Goal: Task Accomplishment & Management: Complete application form

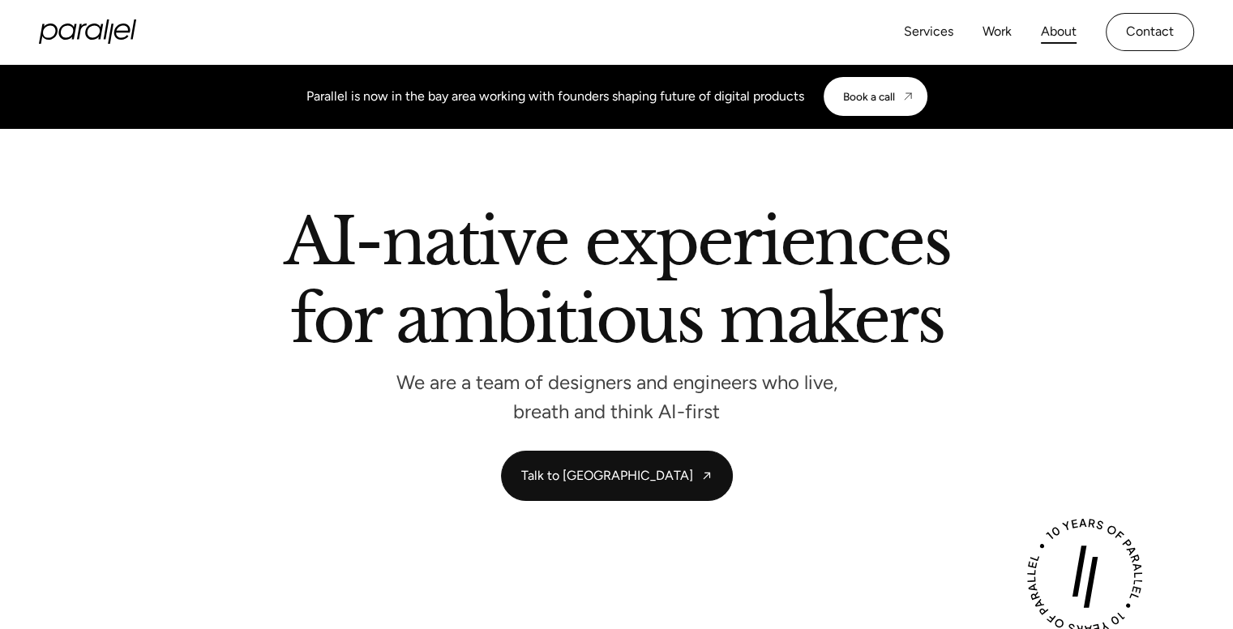
click at [1057, 34] on link "About" at bounding box center [1058, 31] width 36 height 23
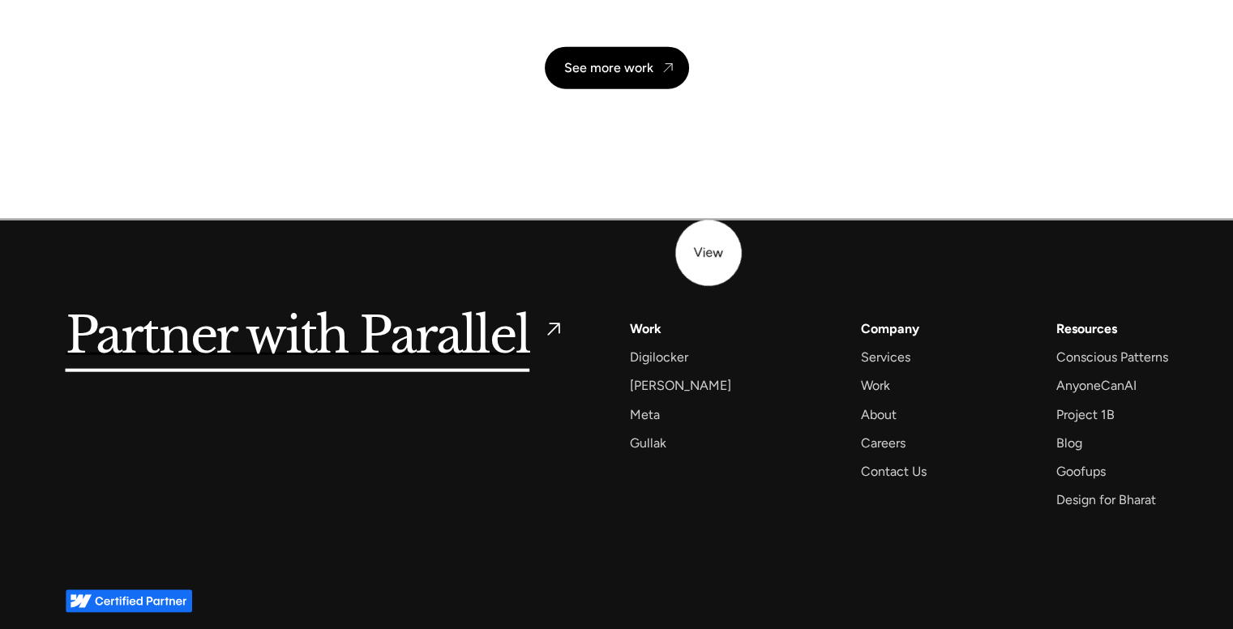
scroll to position [3890, 0]
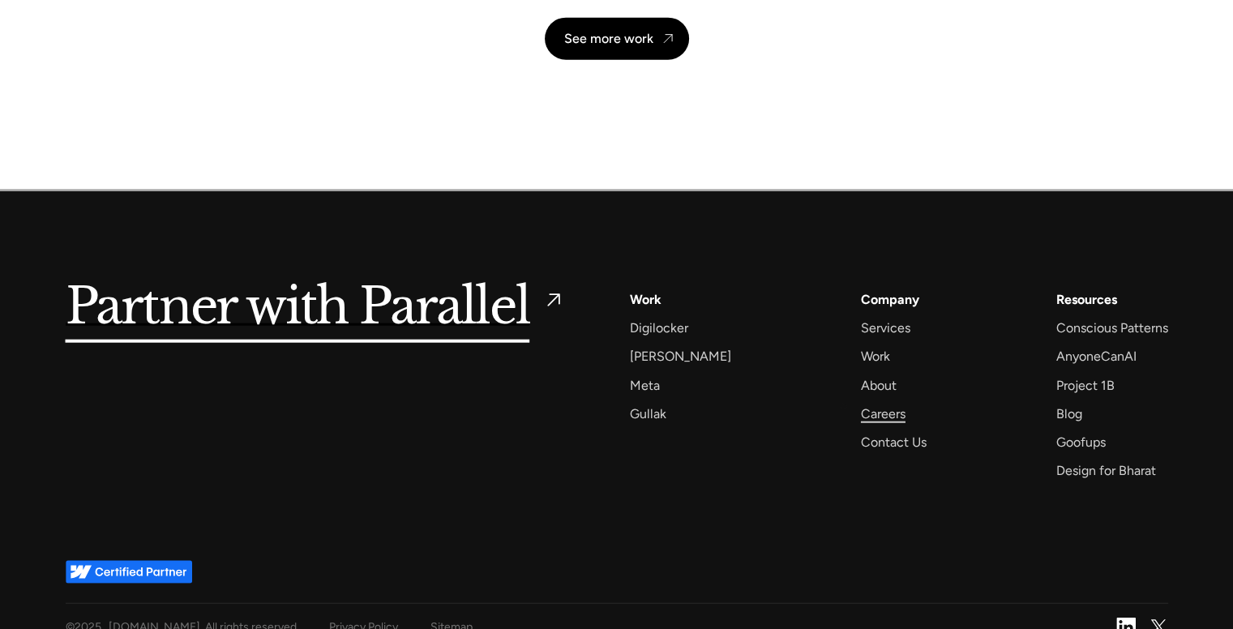
click at [861, 406] on div "Careers" at bounding box center [883, 414] width 45 height 22
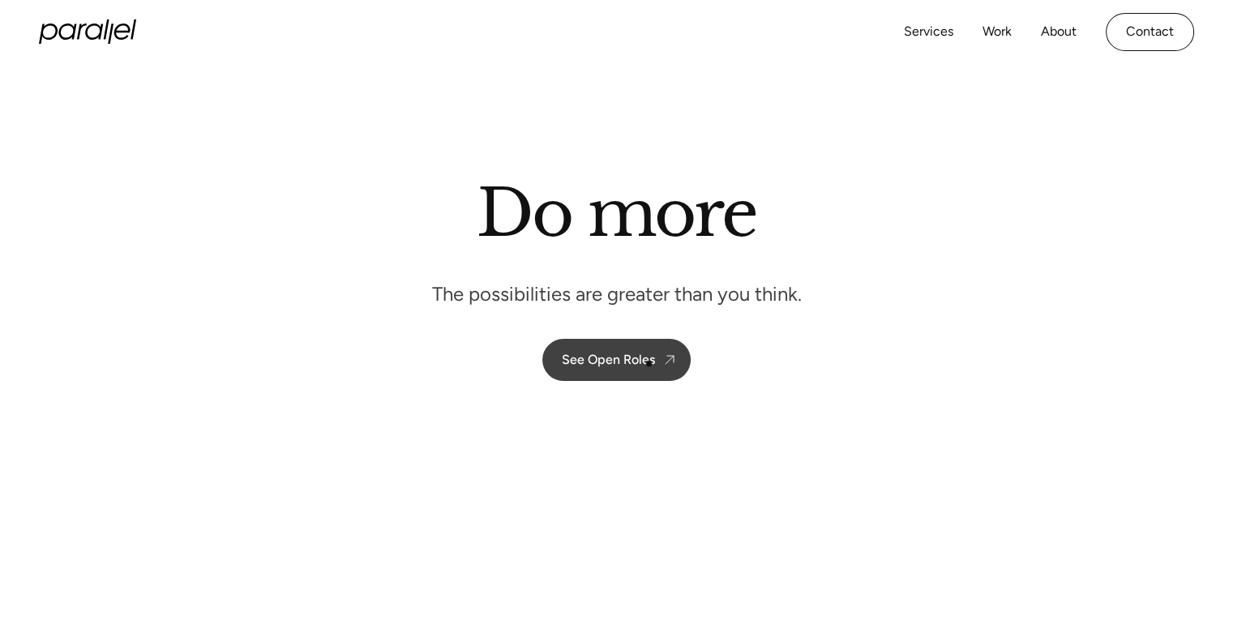
click at [640, 364] on div "See Open Roles" at bounding box center [608, 359] width 93 height 15
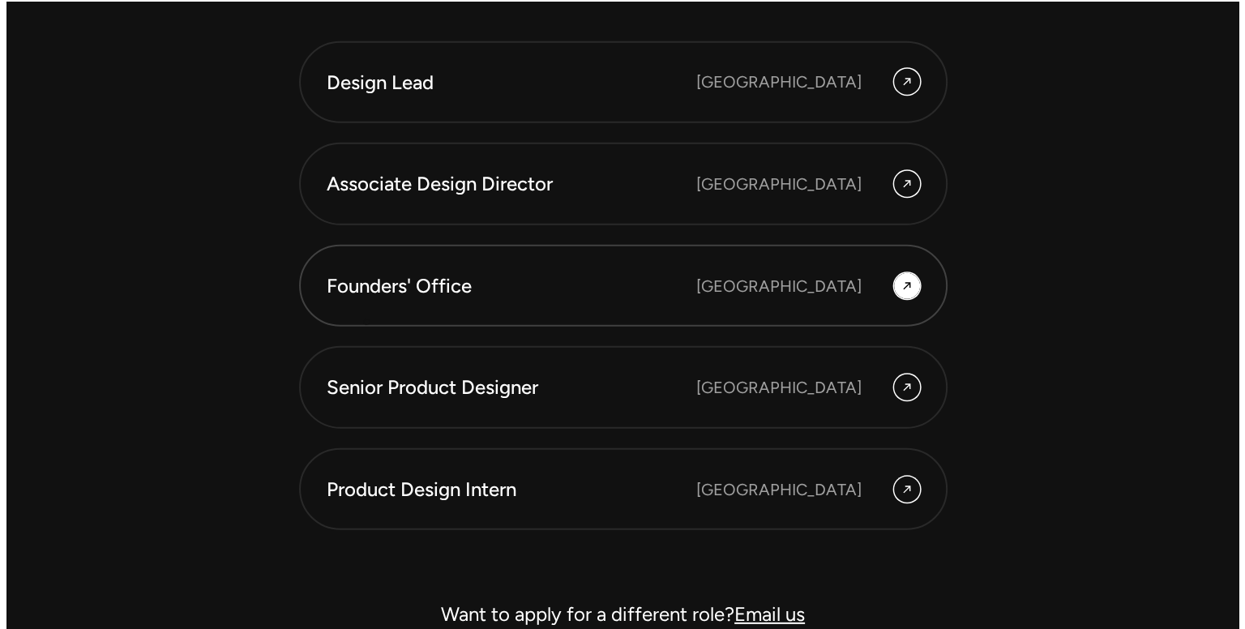
scroll to position [4529, 0]
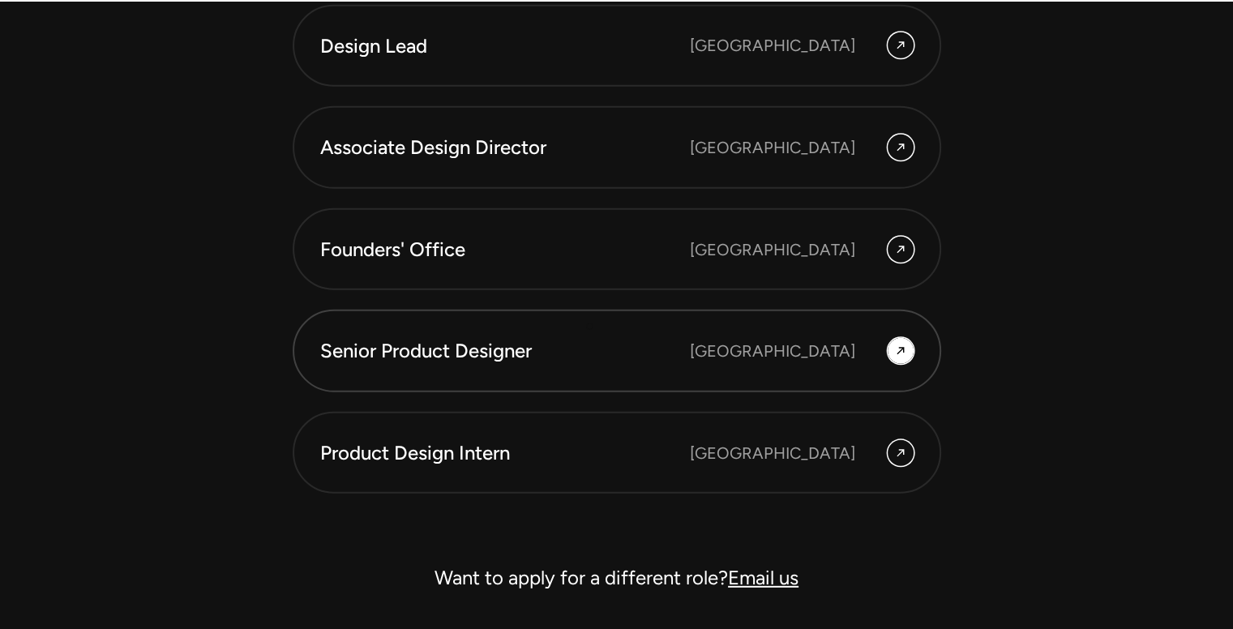
click at [589, 326] on link "Senior Product Designer [GEOGRAPHIC_DATA]" at bounding box center [617, 351] width 648 height 83
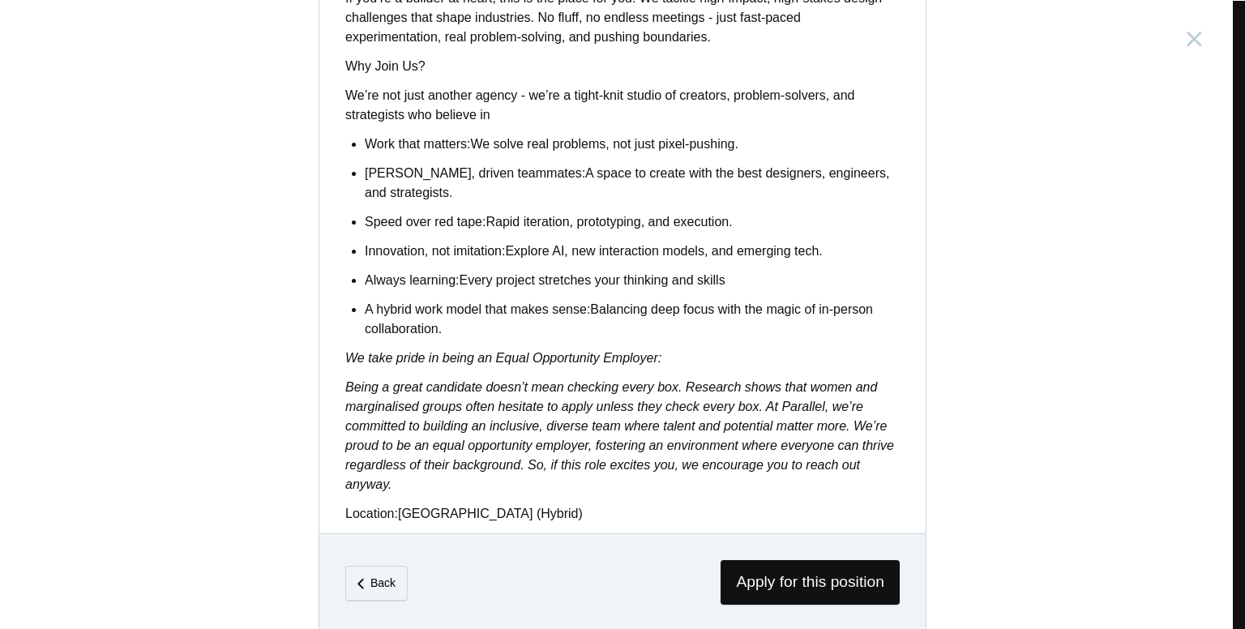
scroll to position [1322, 0]
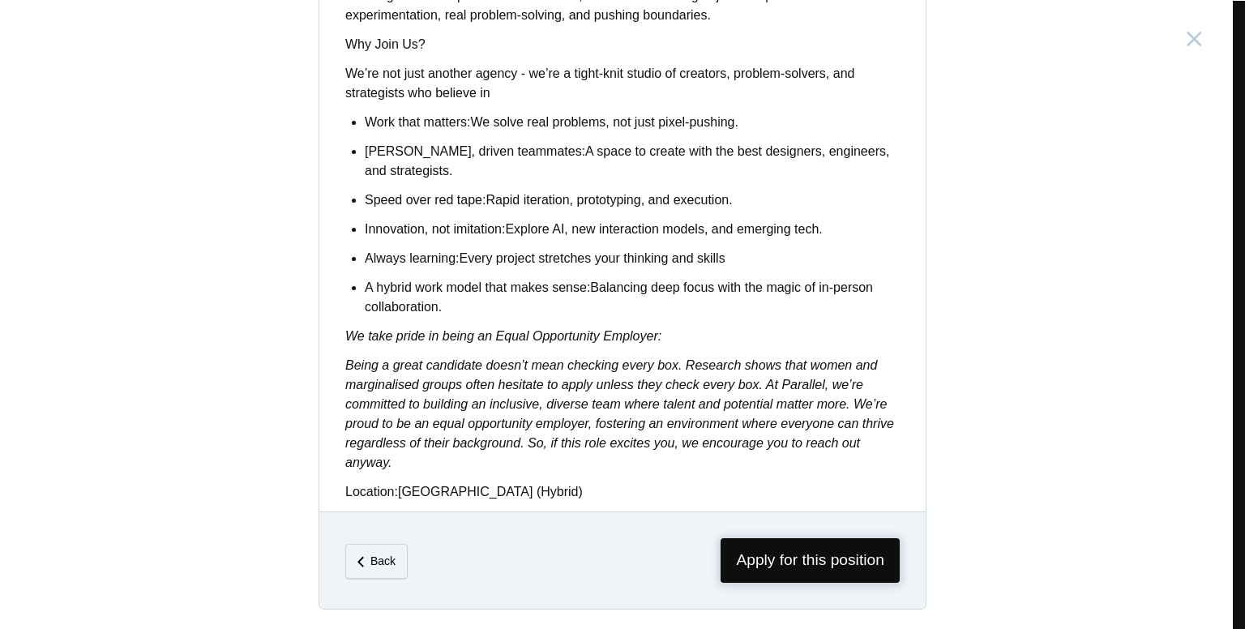
click at [770, 554] on span "Apply for this position" at bounding box center [809, 560] width 179 height 45
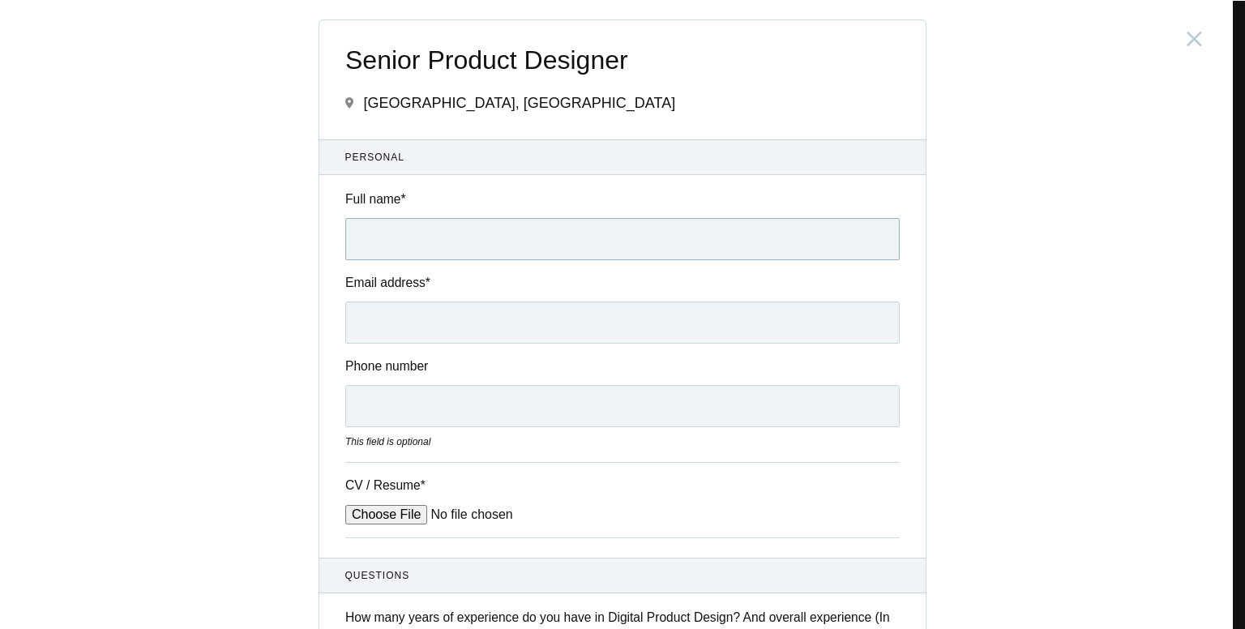
click at [409, 224] on input "Full name *" at bounding box center [622, 239] width 554 height 42
type input "[PERSON_NAME][DEMOGRAPHIC_DATA]"
type input "[EMAIL_ADDRESS][DOMAIN_NAME]"
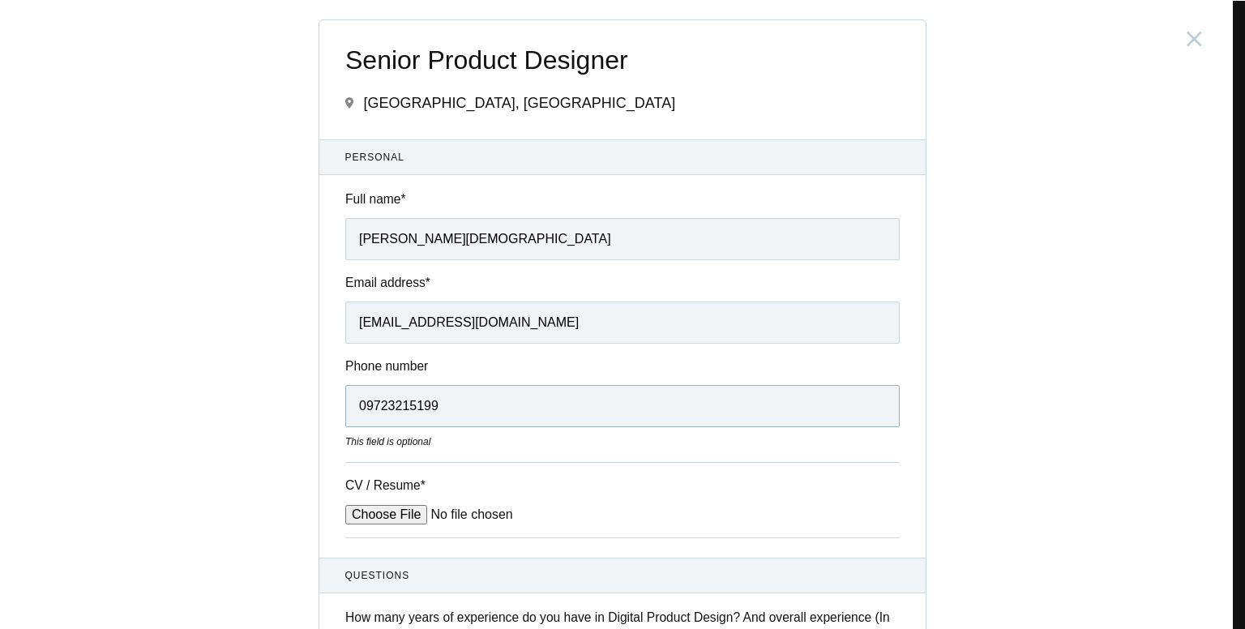
click at [358, 409] on input "09723215199" at bounding box center [622, 406] width 554 height 42
type input "09723215199"
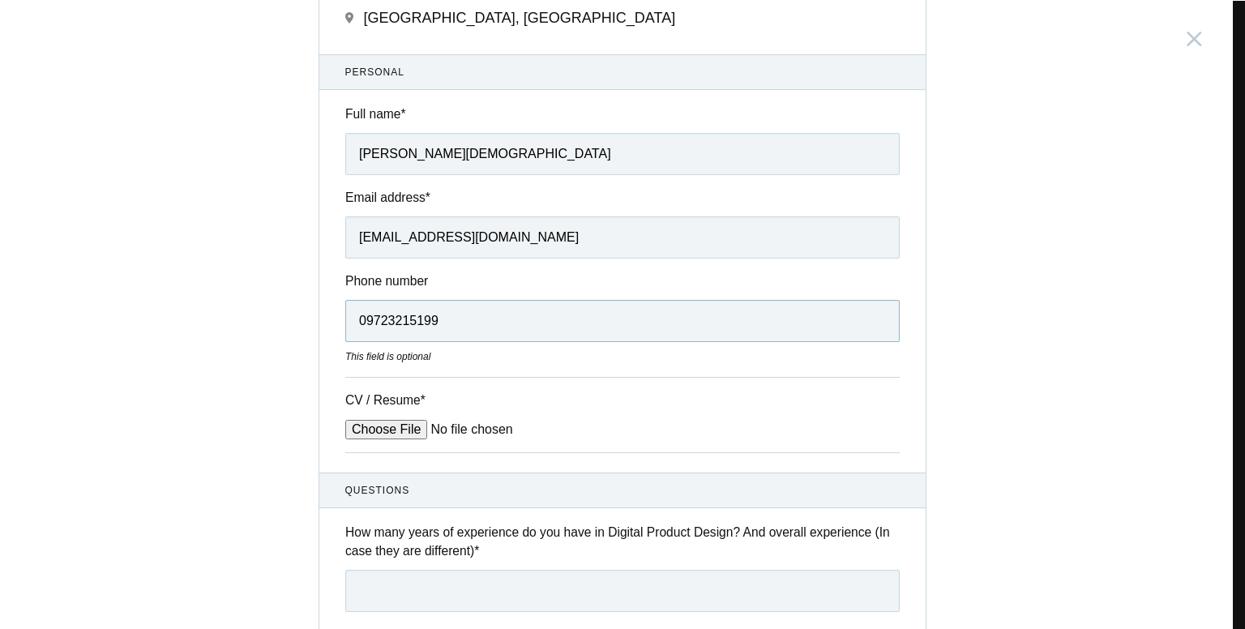
scroll to position [162, 0]
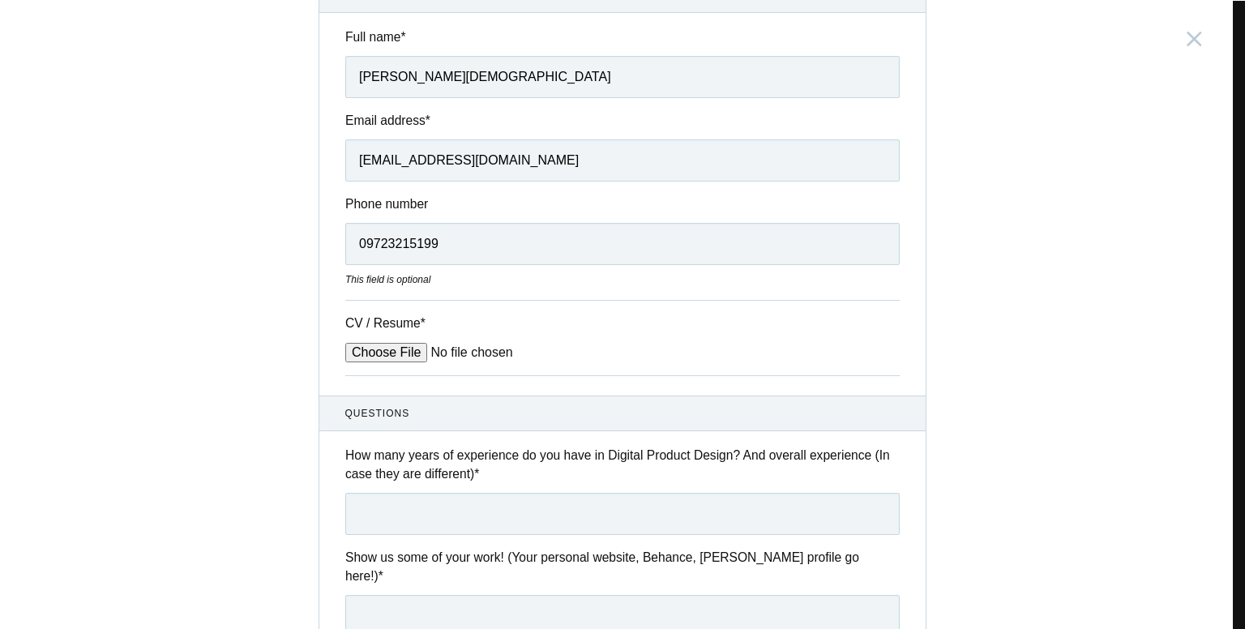
click at [363, 349] on input "CV / Resume *" at bounding box center [468, 352] width 246 height 19
type input "C:\fakepath\[PERSON_NAME] - Product Design Resume.pdf"
click at [968, 373] on div "Senior Product Designer [GEOGRAPHIC_DATA], [GEOGRAPHIC_DATA] Submitting form fa…" at bounding box center [622, 314] width 1245 height 629
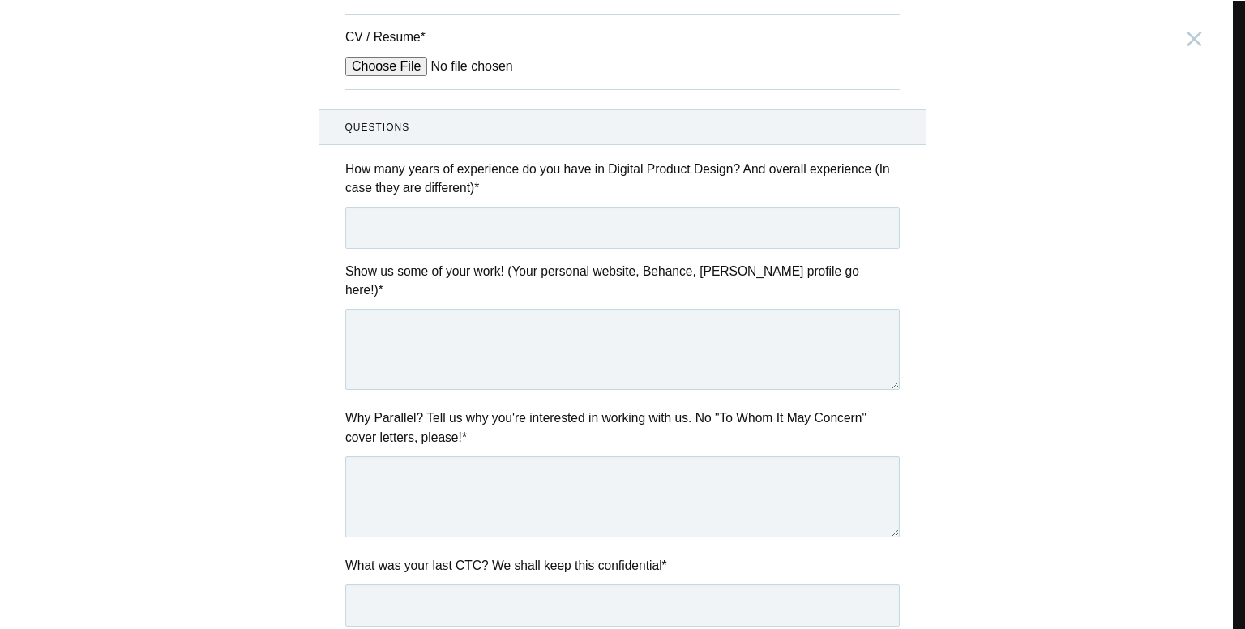
scroll to position [486, 0]
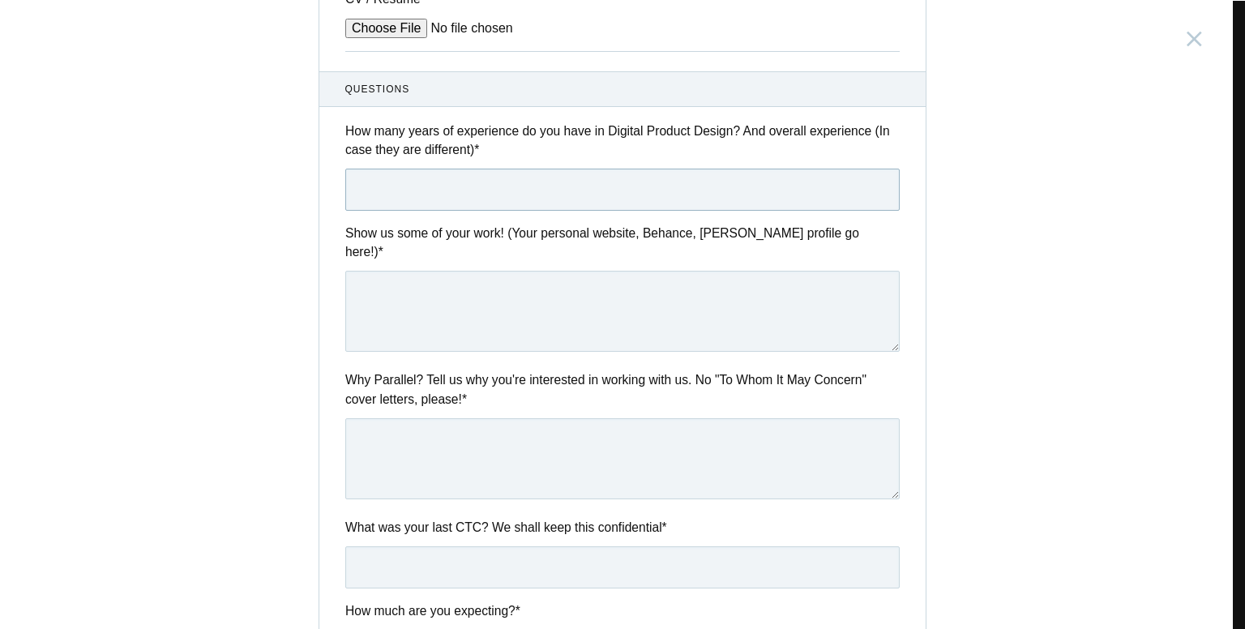
click at [605, 196] on input "text" at bounding box center [622, 190] width 554 height 42
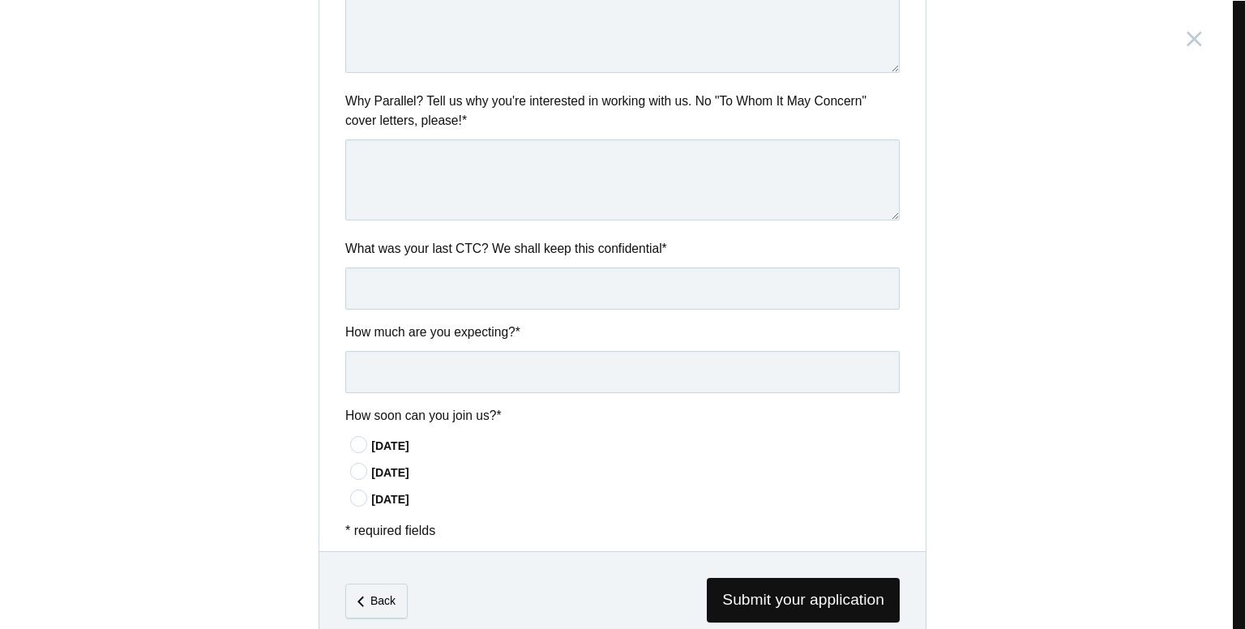
scroll to position [784, 0]
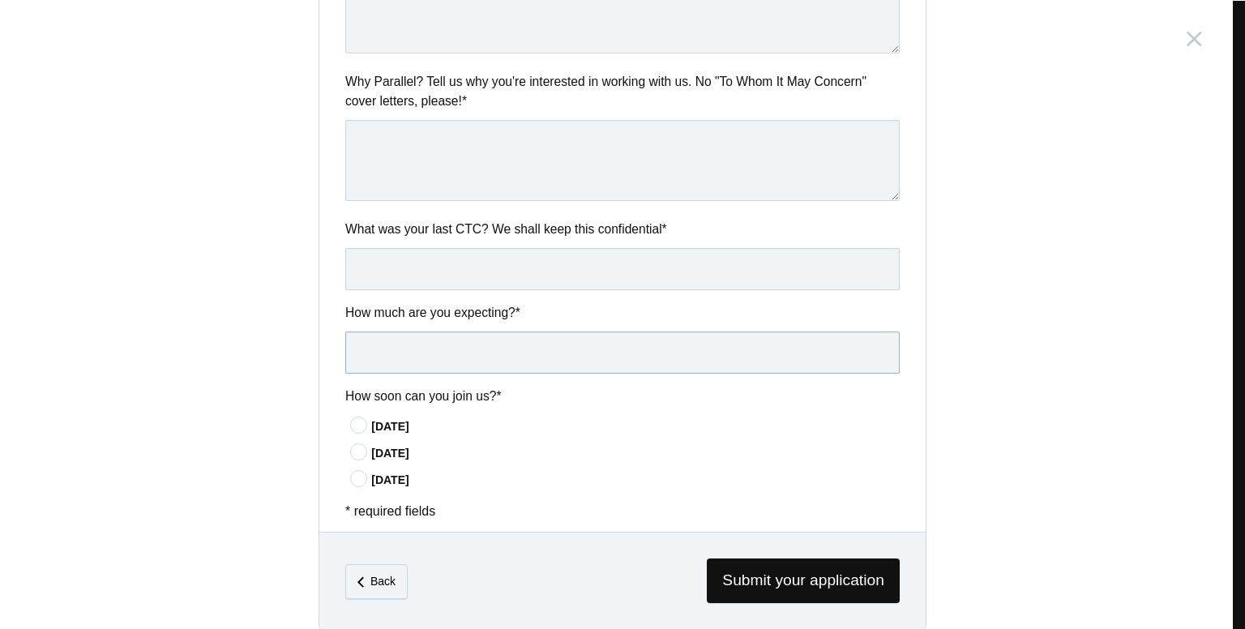
click at [659, 344] on input "text" at bounding box center [622, 352] width 554 height 42
click at [707, 387] on div "How soon can you join us? * [DATE] [DATE]" at bounding box center [622, 437] width 606 height 101
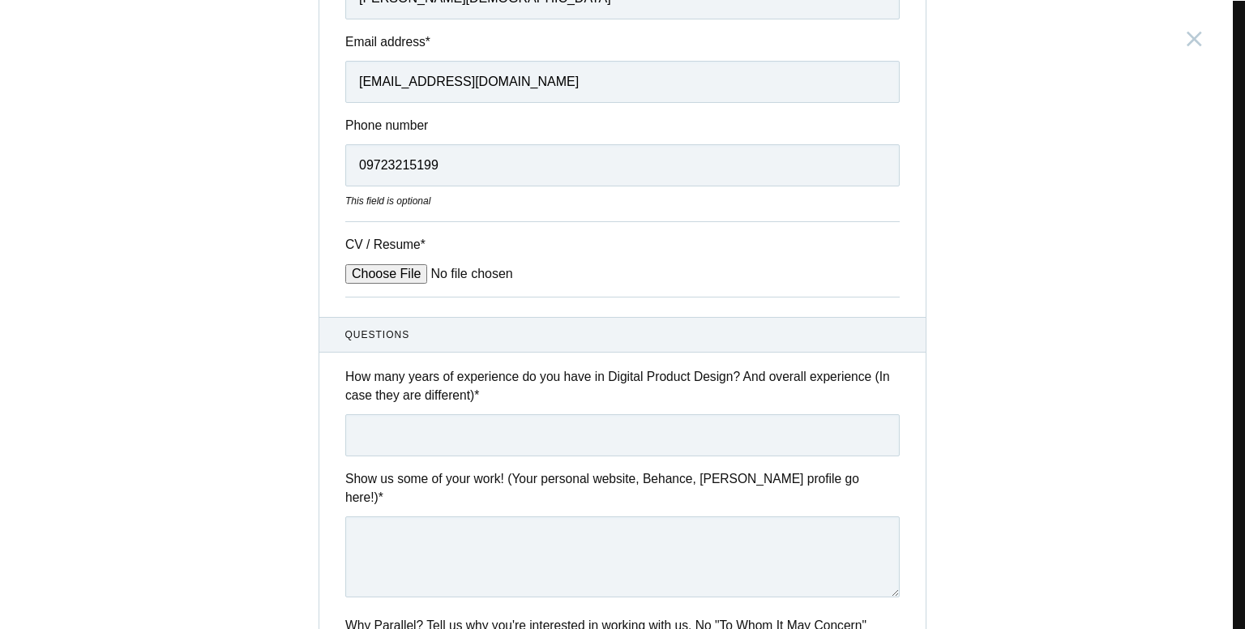
scroll to position [243, 0]
click at [360, 160] on input "09723215199" at bounding box center [622, 163] width 554 height 42
type input "9723215199"
click at [191, 173] on div "Senior Product Designer [GEOGRAPHIC_DATA], [GEOGRAPHIC_DATA] Submitting form fa…" at bounding box center [622, 314] width 1245 height 629
click at [412, 431] on input "text" at bounding box center [622, 433] width 554 height 42
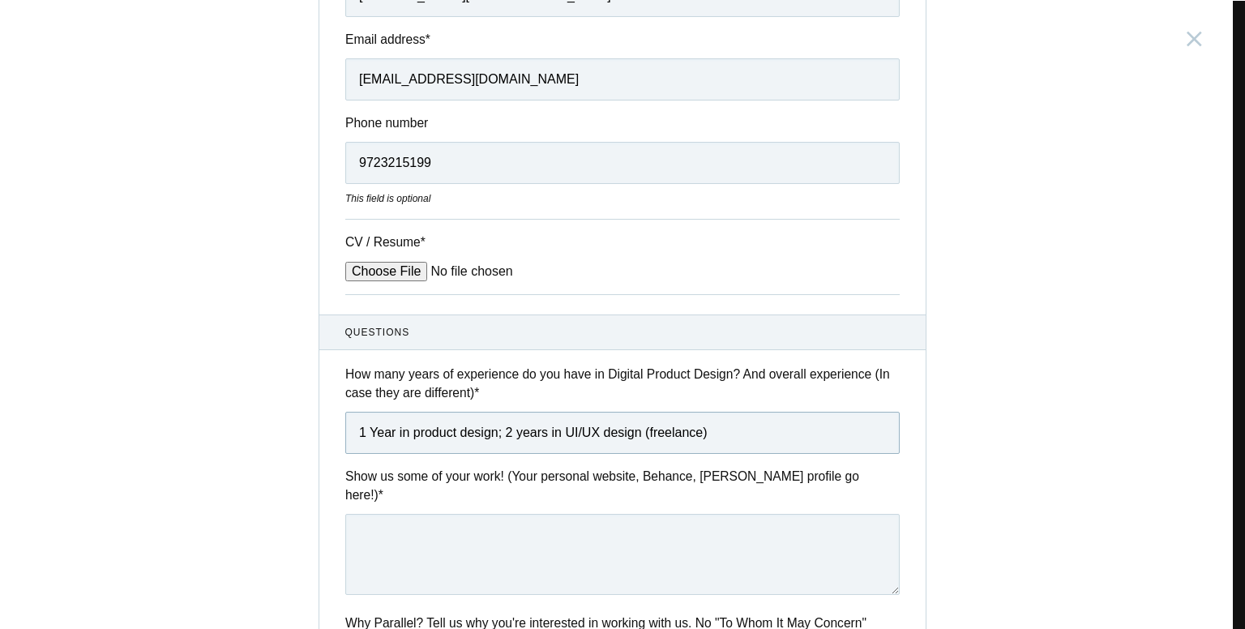
scroll to position [486, 0]
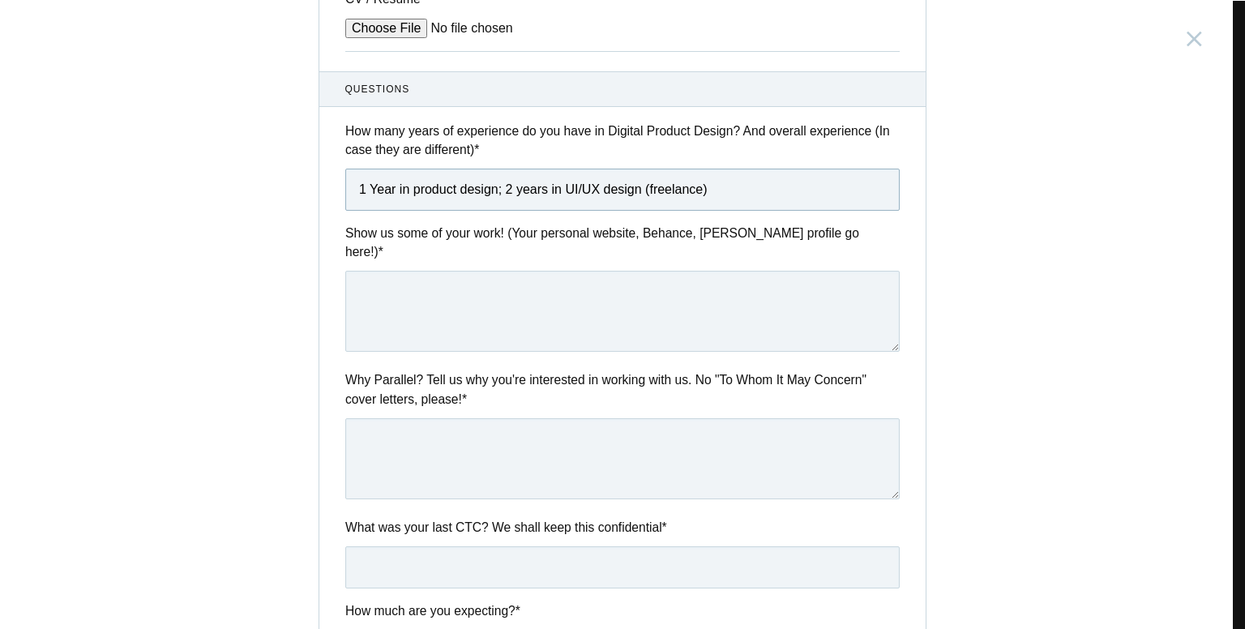
type input "1 Year in product design; 2 years in UI/UX design (freelance)"
click at [411, 274] on textarea at bounding box center [622, 311] width 554 height 81
click at [448, 271] on textarea at bounding box center [622, 311] width 554 height 81
type textarea "In product design,"
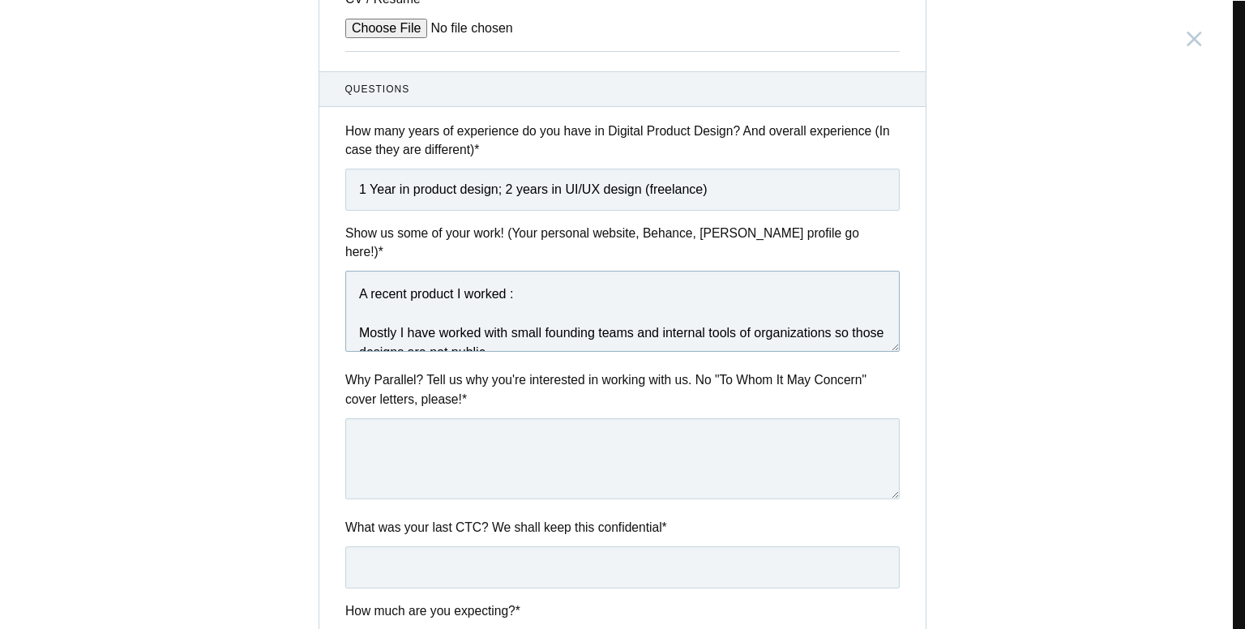
paste textarea "[URL][DOMAIN_NAME]"
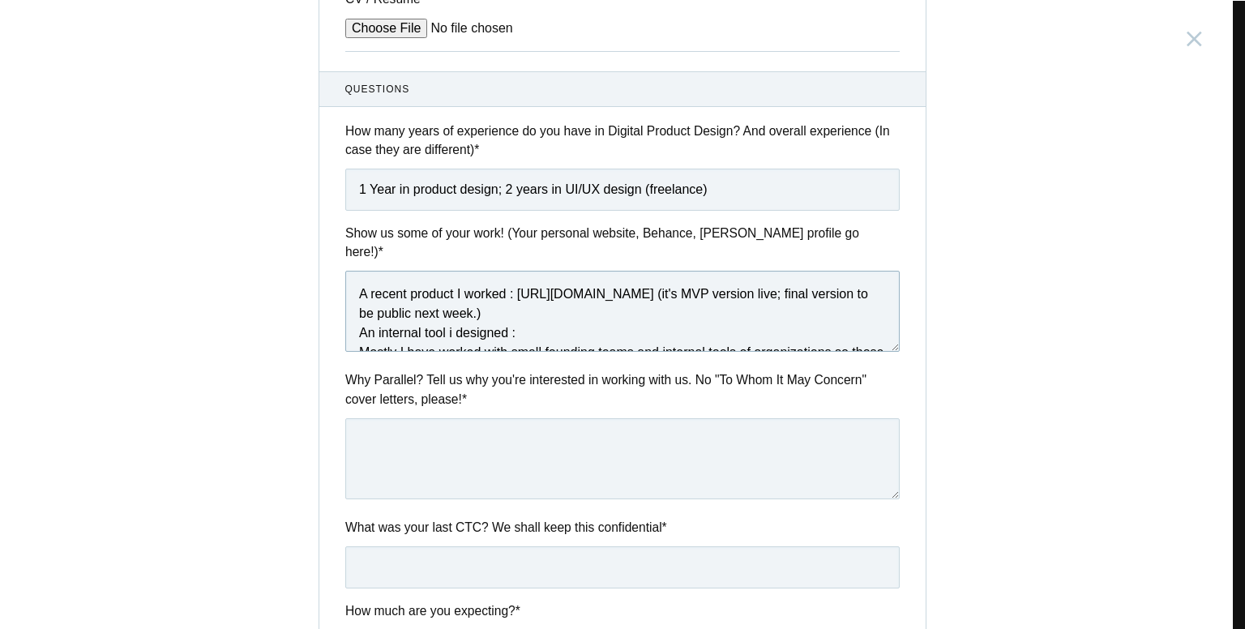
paste textarea "[URL][DOMAIN_NAME]"
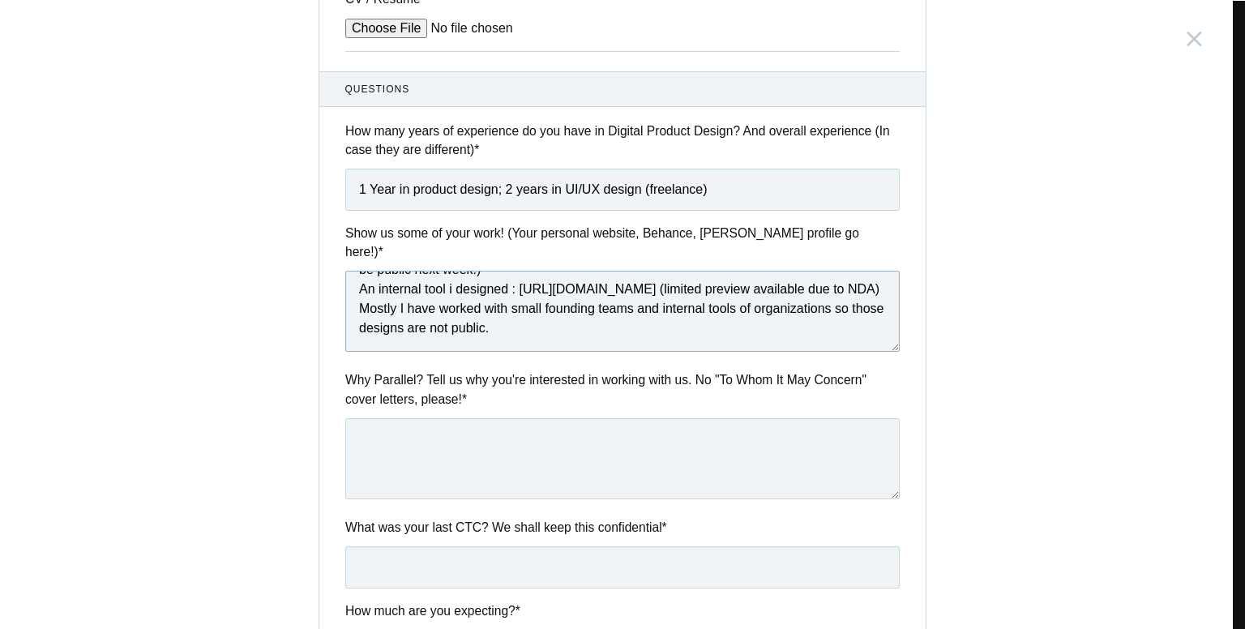
scroll to position [82, 0]
click at [539, 321] on textarea "A recent product I worked : [URL][DOMAIN_NAME] (it's MVP version live; final ve…" at bounding box center [622, 311] width 554 height 81
type textarea "A recent product I worked : [URL][DOMAIN_NAME] (it's MVP version live; final ve…"
click at [473, 445] on textarea at bounding box center [622, 458] width 554 height 81
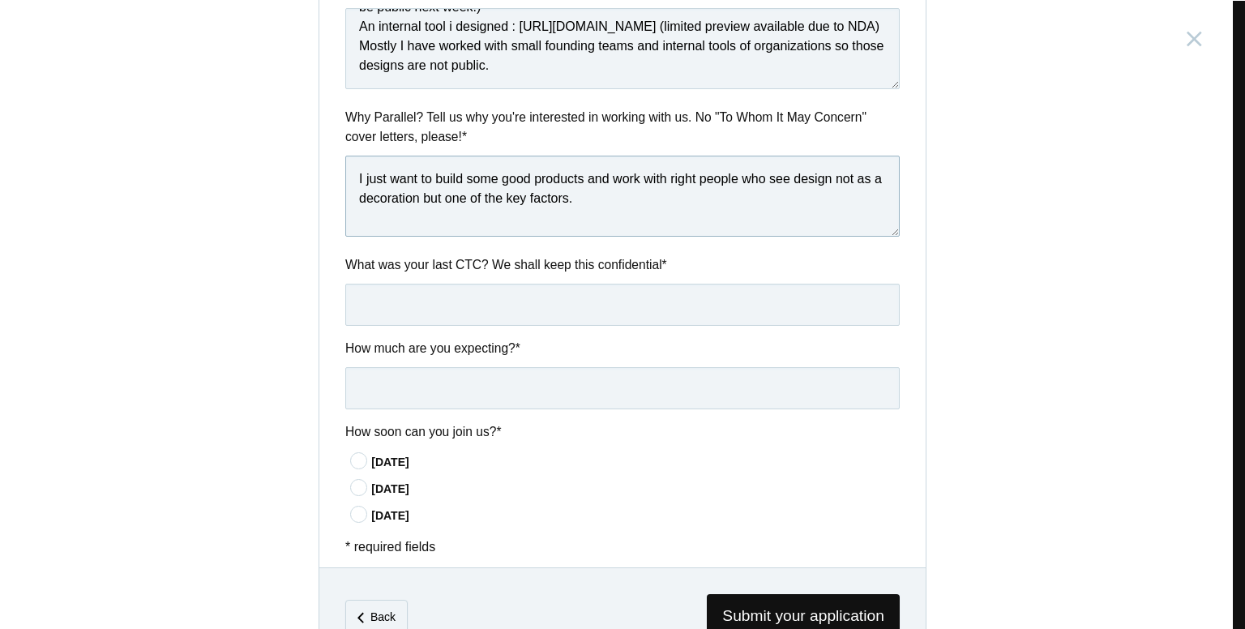
scroll to position [784, 0]
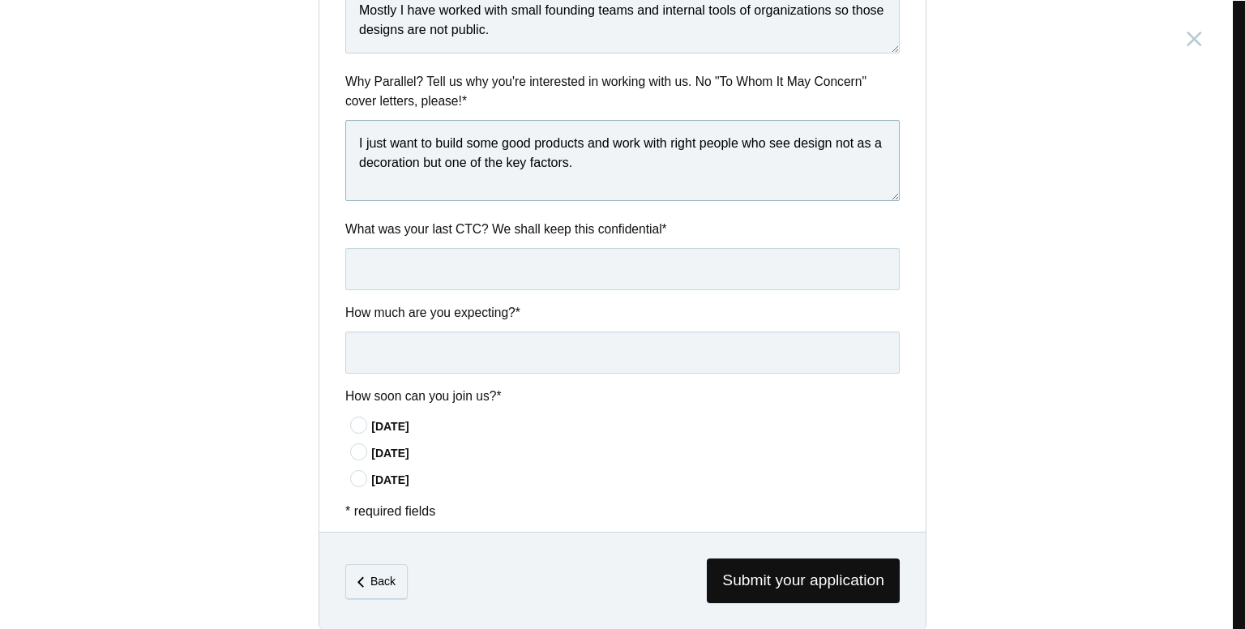
type textarea "I just want to build some good products and work with right people who see desi…"
click at [451, 250] on input "text" at bounding box center [622, 269] width 554 height 42
type input "6 LPA"
click at [357, 420] on icon at bounding box center [359, 425] width 30 height 11
click at [0, 0] on input"] "[DATE]" at bounding box center [0, 0] width 0 height 0
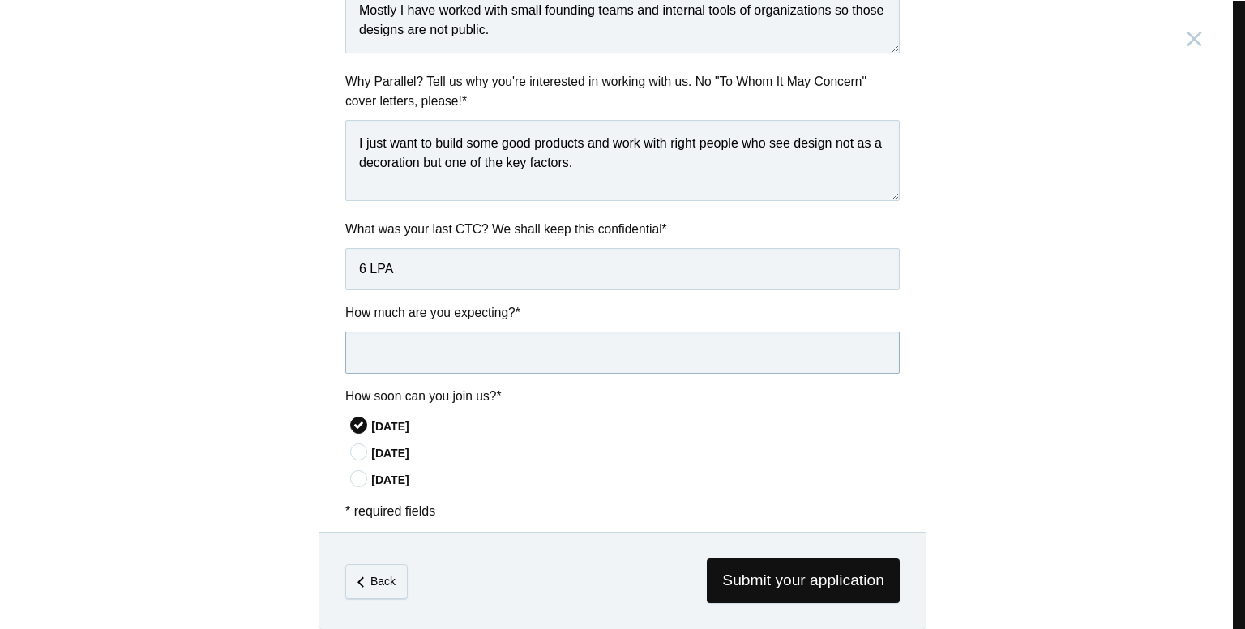
click at [372, 331] on input "text" at bounding box center [622, 352] width 554 height 42
type input "11 LPA"
click at [240, 247] on div "Senior Product Designer [GEOGRAPHIC_DATA], [GEOGRAPHIC_DATA] Submitting form fa…" at bounding box center [622, 314] width 1245 height 629
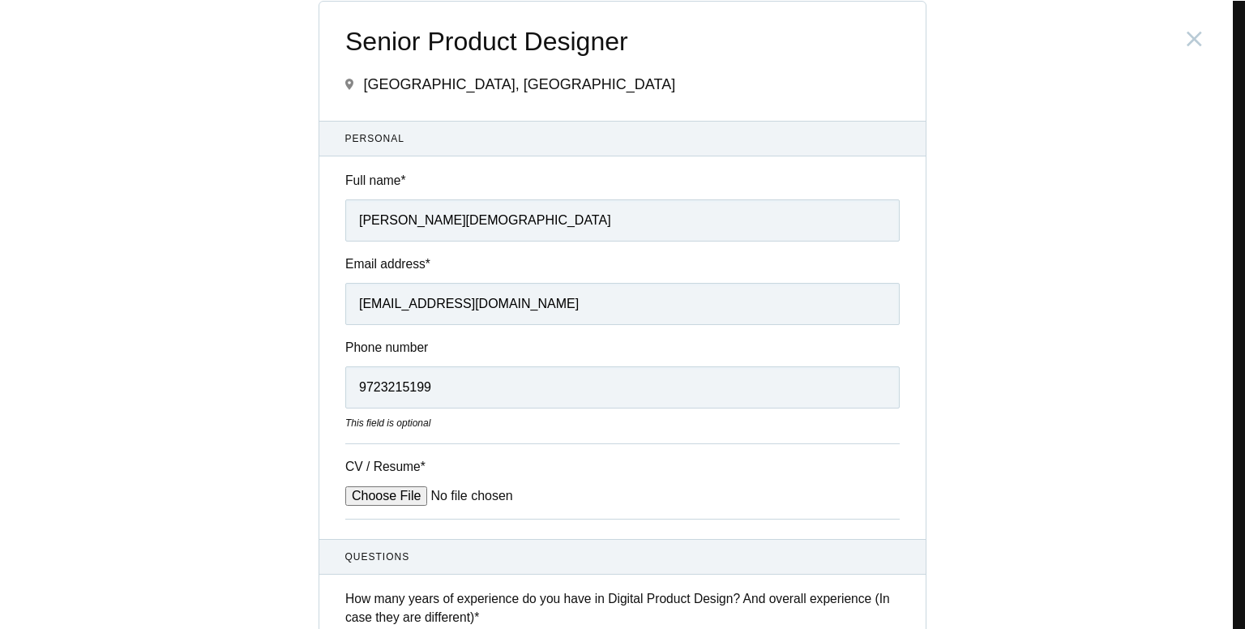
scroll to position [0, 0]
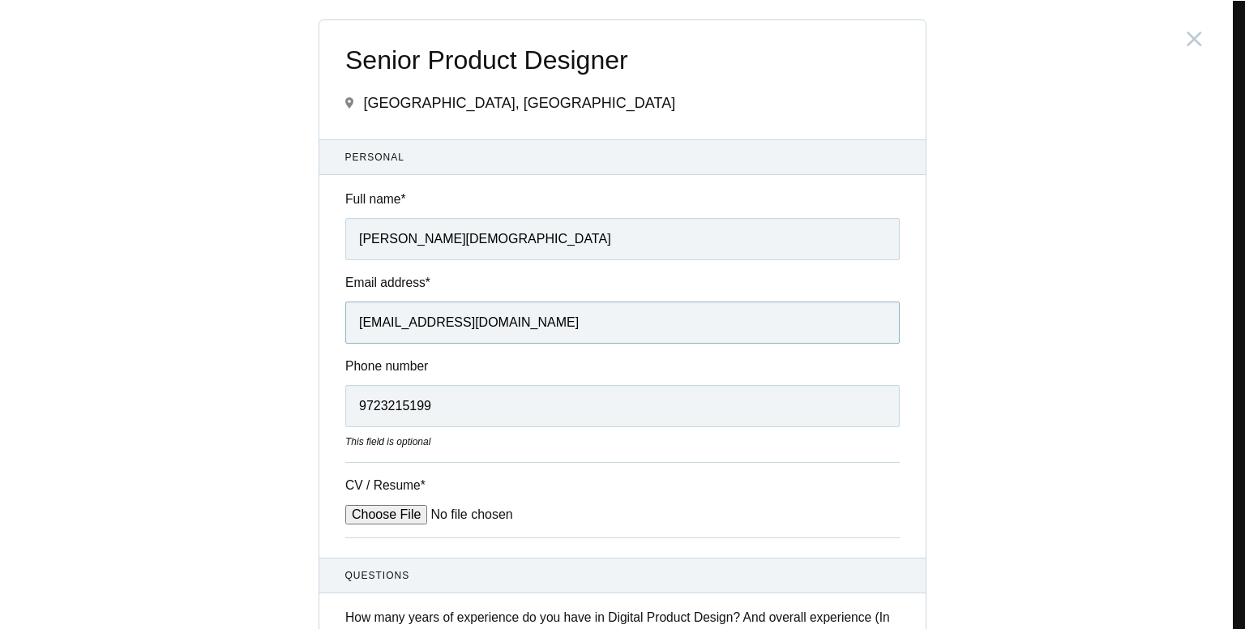
click at [554, 331] on input "[EMAIL_ADDRESS][DOMAIN_NAME]" at bounding box center [622, 322] width 554 height 42
click at [499, 234] on input "[PERSON_NAME][DEMOGRAPHIC_DATA]" at bounding box center [622, 239] width 554 height 42
click at [635, 435] on div "This field is optional" at bounding box center [622, 441] width 554 height 15
click at [534, 243] on input "[PERSON_NAME][DEMOGRAPHIC_DATA]" at bounding box center [622, 239] width 554 height 42
type input "[PERSON_NAME][DEMOGRAPHIC_DATA]"
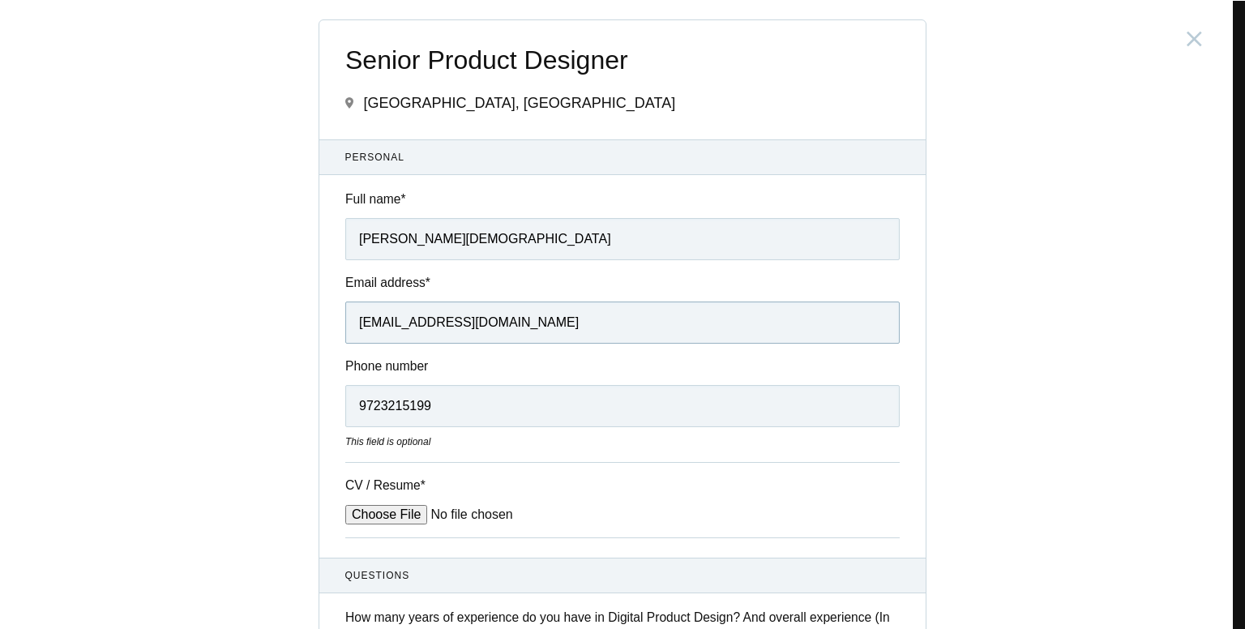
click at [622, 316] on input "[EMAIL_ADDRESS][DOMAIN_NAME]" at bounding box center [622, 322] width 554 height 42
click at [96, 318] on div "Senior Product Designer [GEOGRAPHIC_DATA], [GEOGRAPHIC_DATA] Submitting form fa…" at bounding box center [622, 314] width 1245 height 629
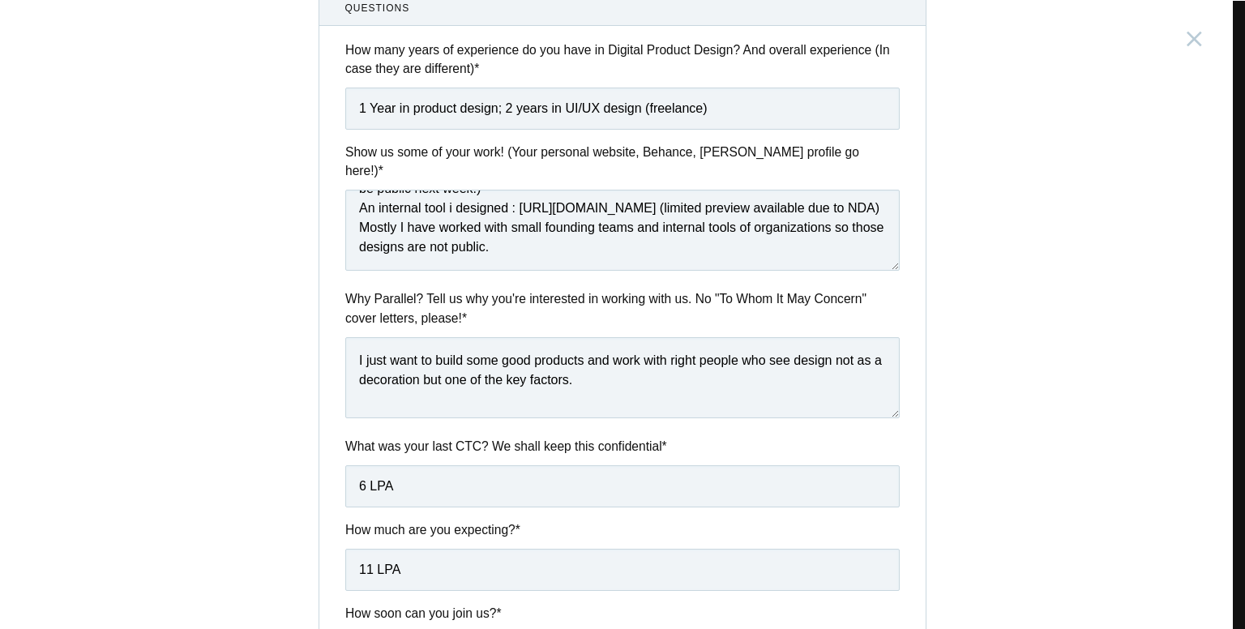
scroll to position [784, 0]
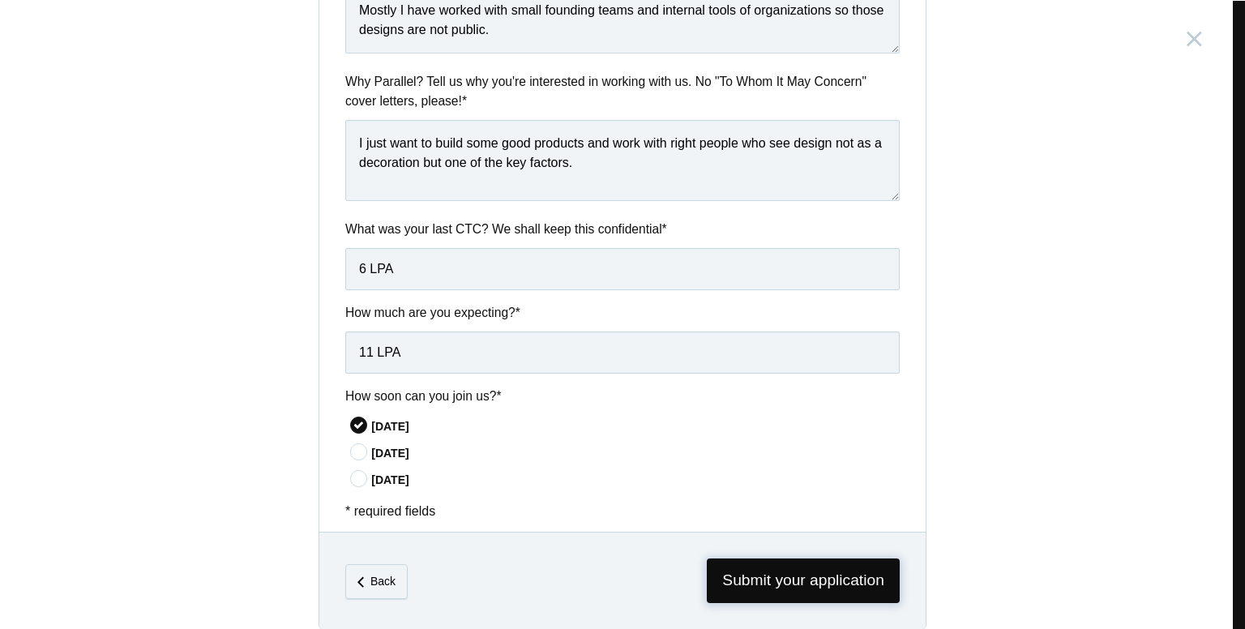
click at [758, 562] on span "Submit your application" at bounding box center [803, 580] width 193 height 45
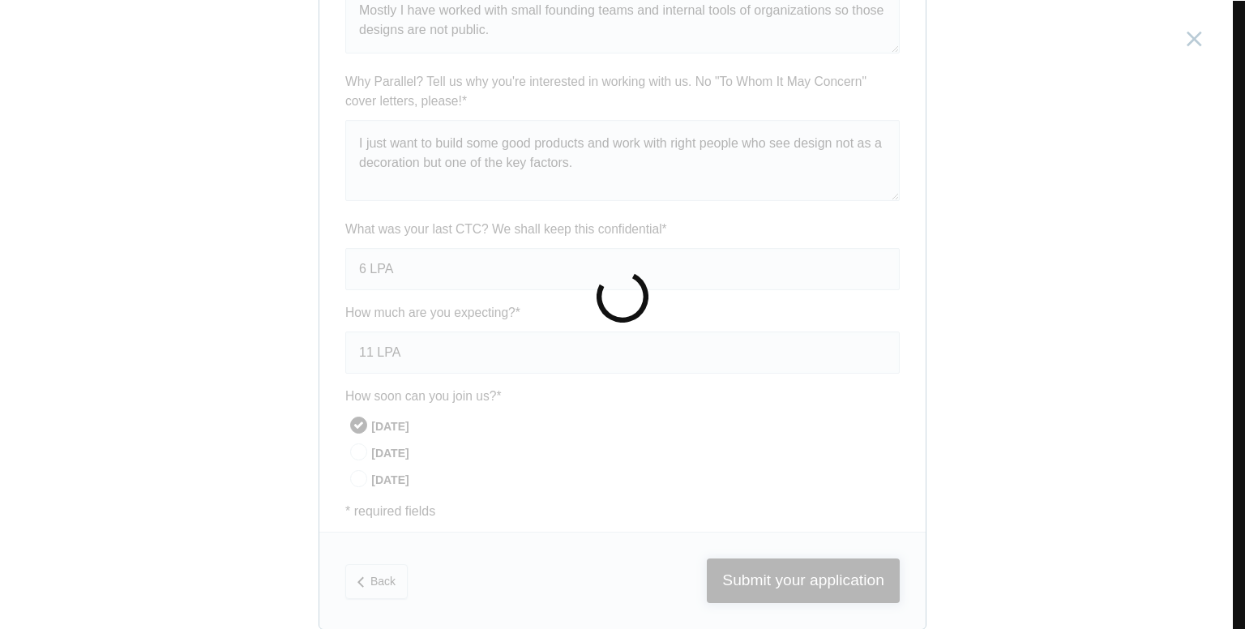
scroll to position [0, 0]
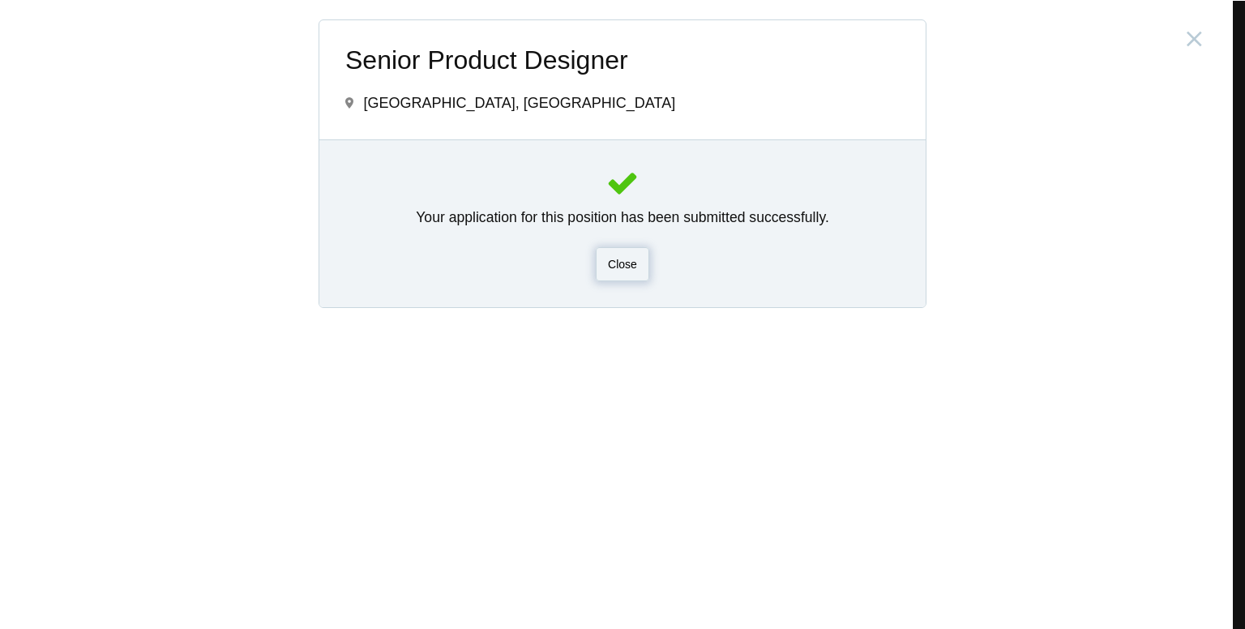
click at [630, 274] on div "Close" at bounding box center [622, 264] width 53 height 34
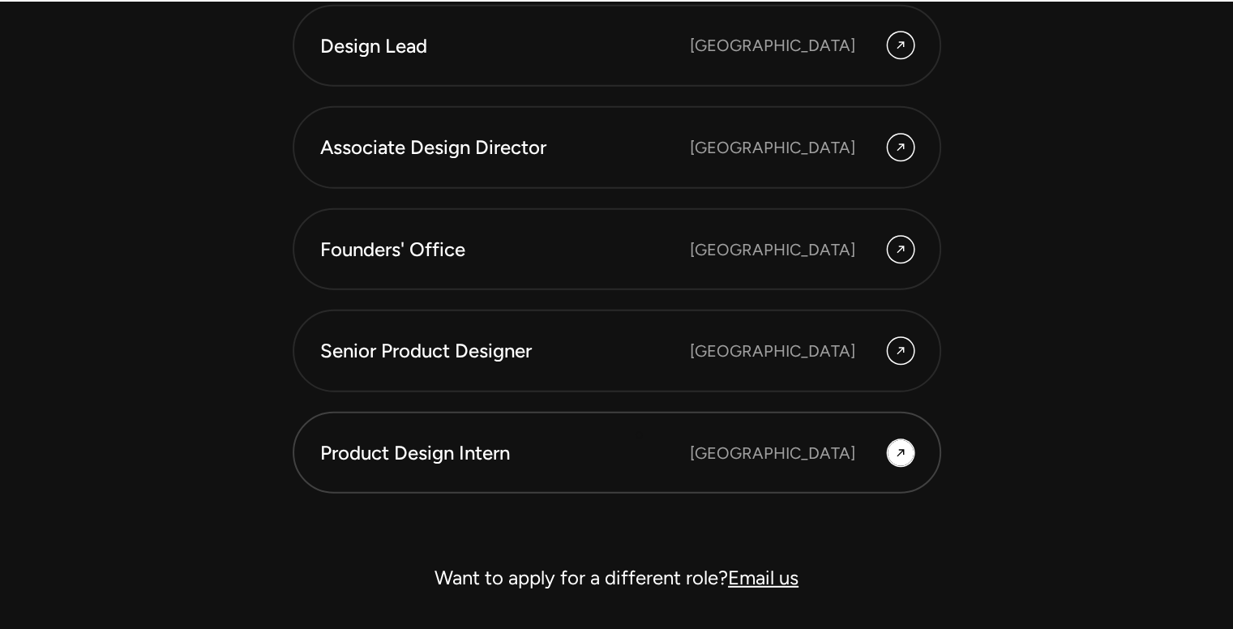
click at [639, 439] on div "Product Design Intern" at bounding box center [505, 453] width 370 height 28
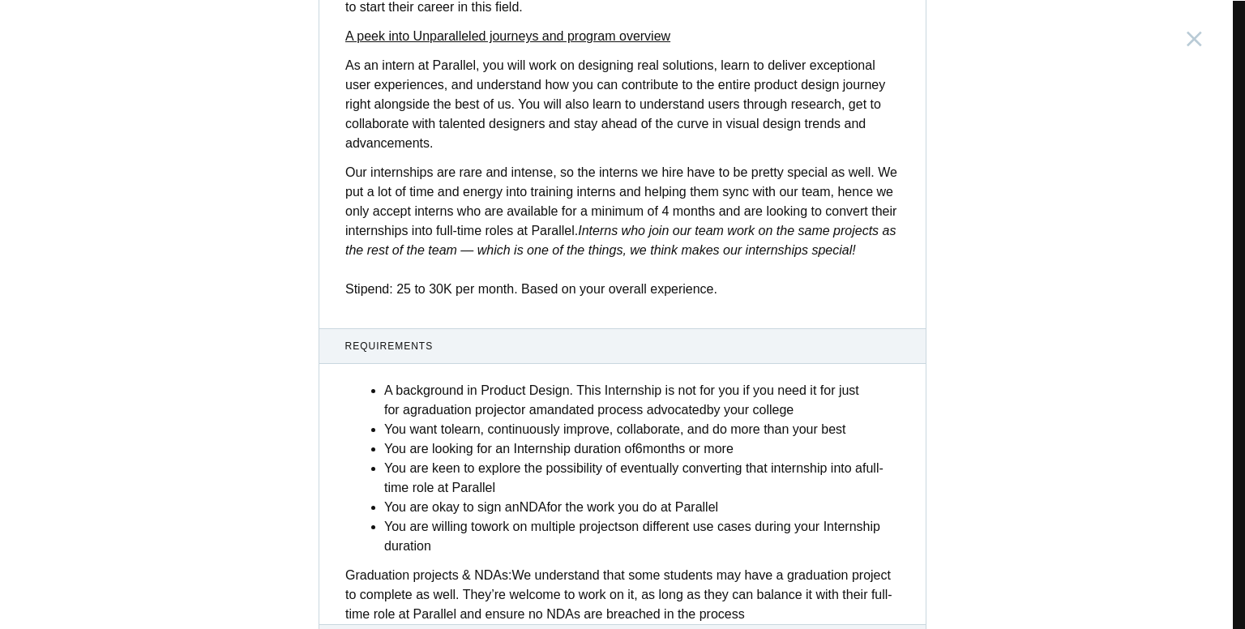
scroll to position [598, 0]
